Goal: Transaction & Acquisition: Purchase product/service

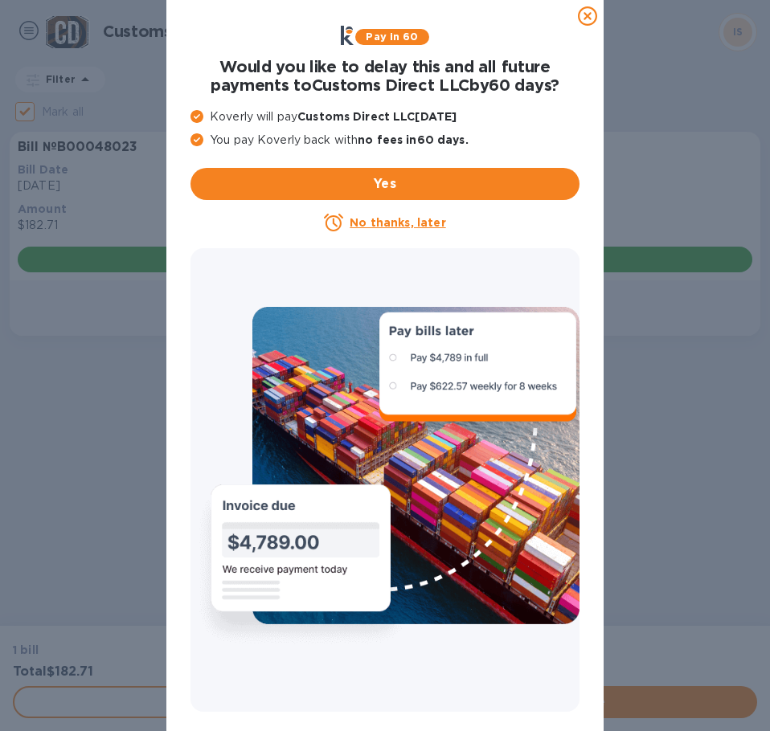
click at [379, 220] on u "No thanks, later" at bounding box center [398, 222] width 96 height 13
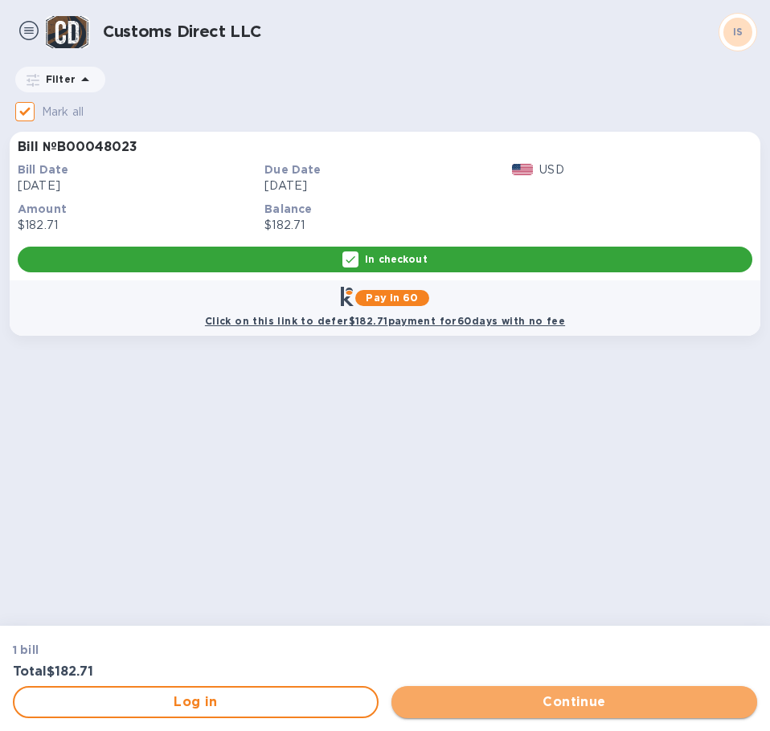
click at [535, 699] on span "Continue" at bounding box center [574, 702] width 340 height 19
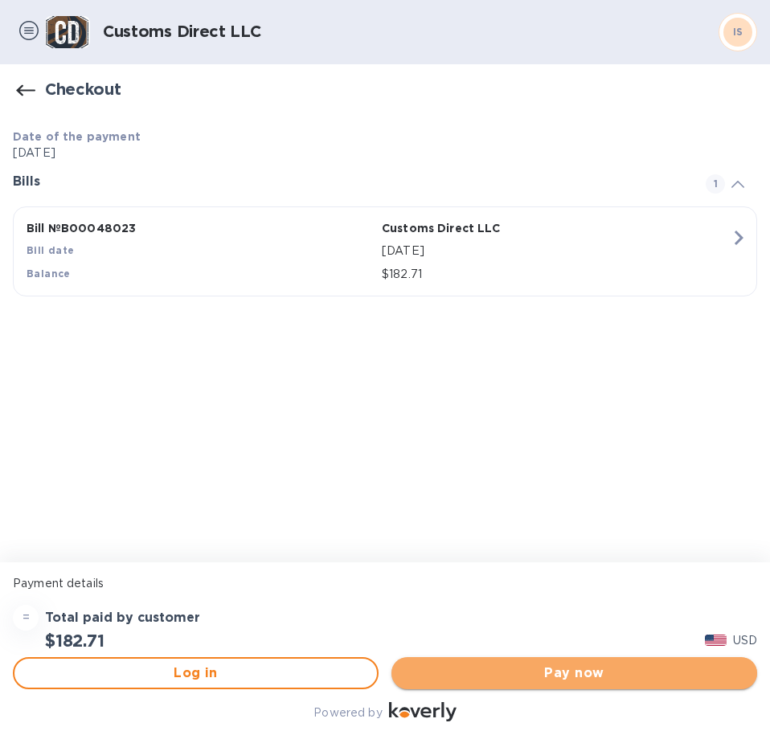
click at [541, 673] on span "Pay now" at bounding box center [574, 673] width 340 height 19
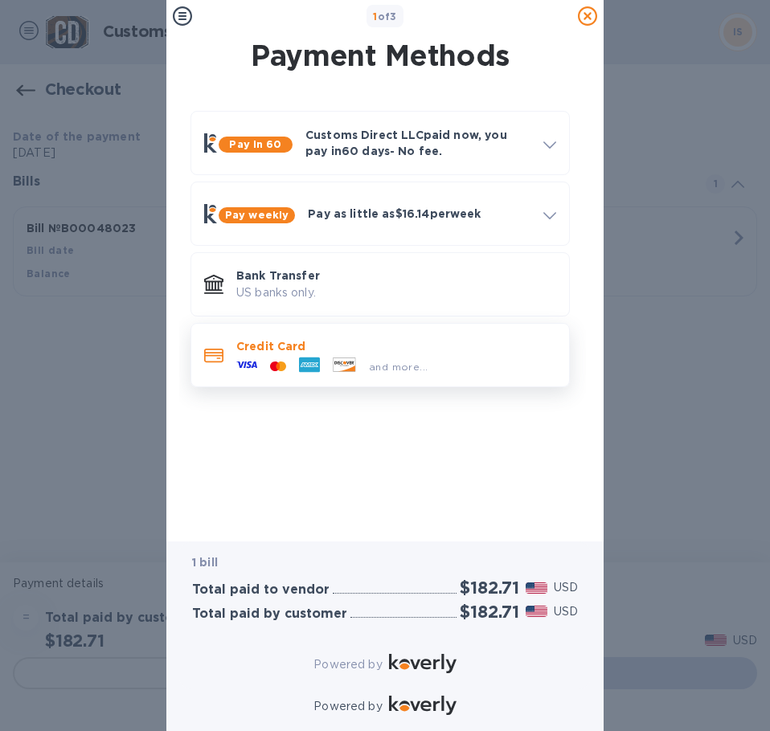
click at [335, 356] on div "and more..." at bounding box center [332, 366] width 204 height 24
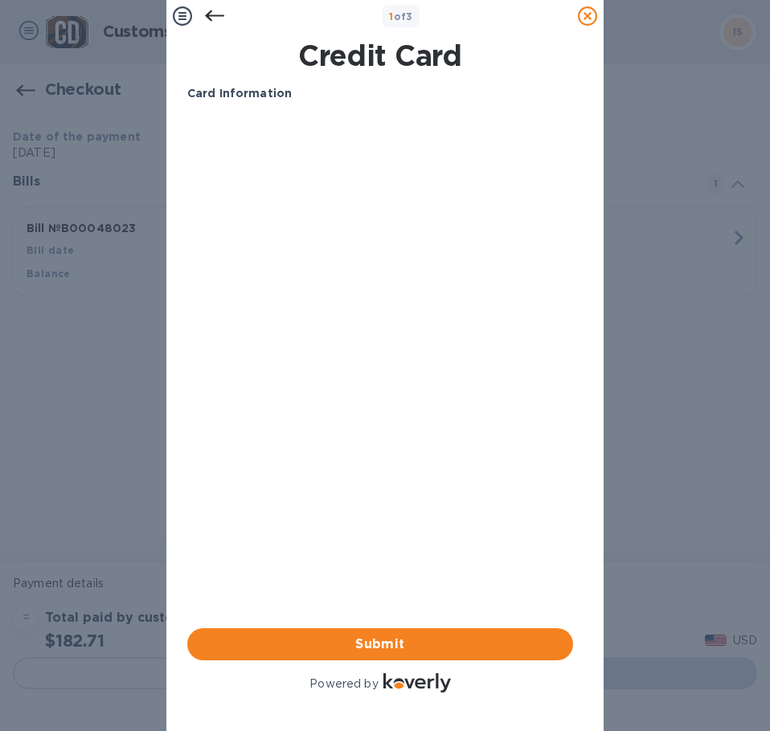
click at [182, 145] on div "Card Information Your browser does not support iframes Submit Powered by" at bounding box center [380, 390] width 399 height 623
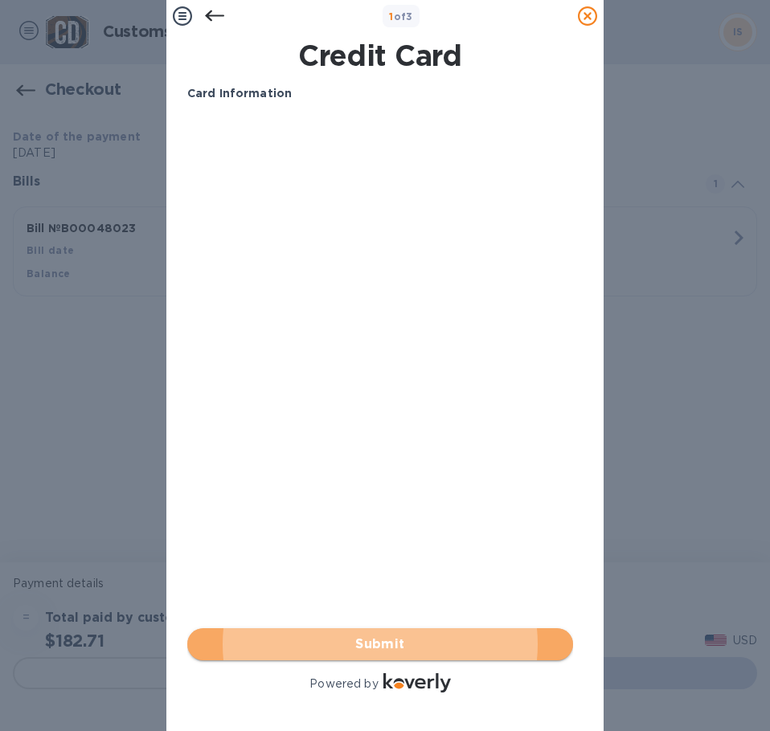
click at [345, 635] on span "Submit" at bounding box center [380, 644] width 360 height 19
